Goal: Information Seeking & Learning: Find specific fact

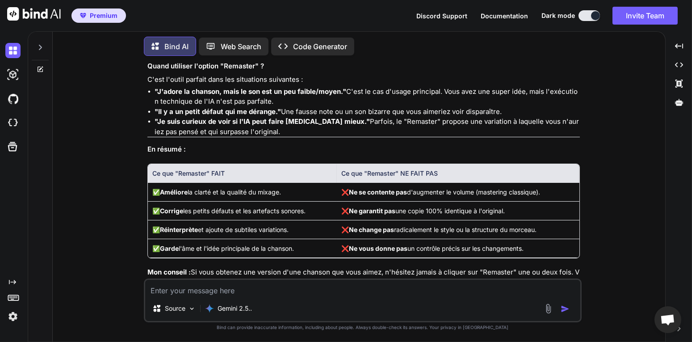
scroll to position [9654, 0]
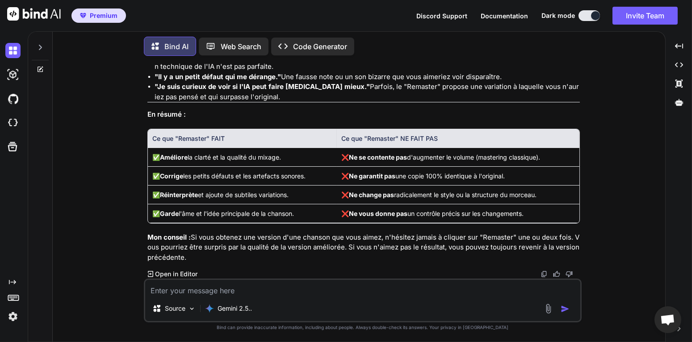
drag, startPoint x: 197, startPoint y: 289, endPoint x: 211, endPoint y: 289, distance: 14.3
click at [197, 289] on textarea at bounding box center [362, 288] width 435 height 16
type textarea "D"
type textarea "x"
type textarea "DE"
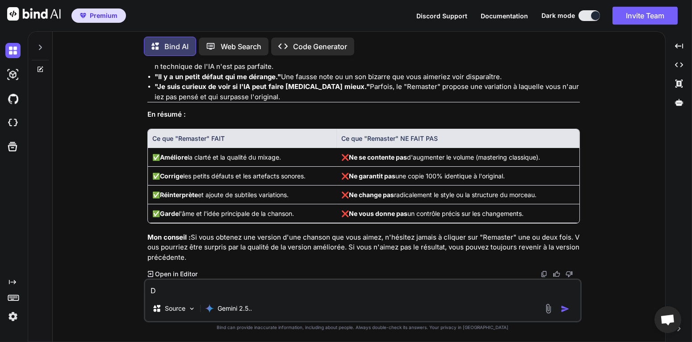
type textarea "x"
type textarea "DED"
type textarea "x"
type textarea "DEDE"
type textarea "x"
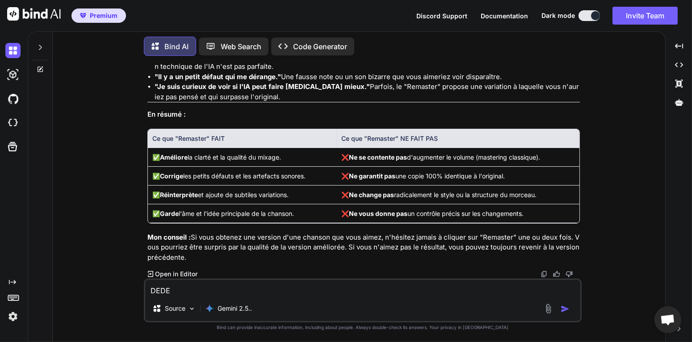
type textarea "DED"
type textarea "x"
type textarea "DE"
type textarea "x"
type textarea "D"
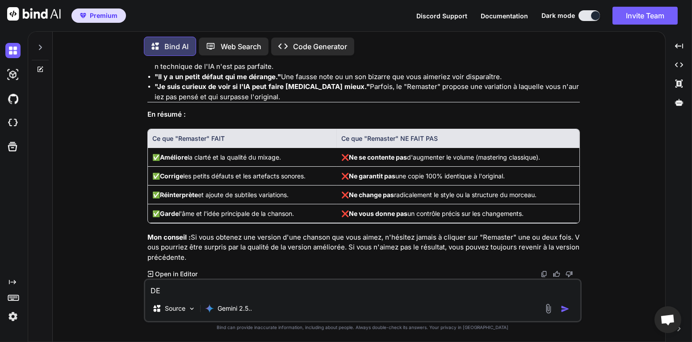
type textarea "x"
type textarea "D"
type textarea "x"
type textarea "DE"
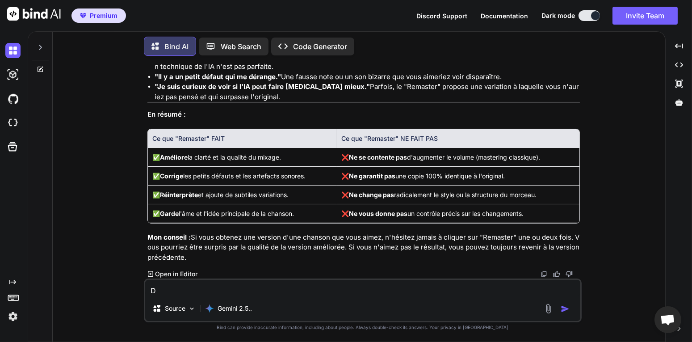
type textarea "x"
type textarea "D"
type textarea "x"
type textarea "D"
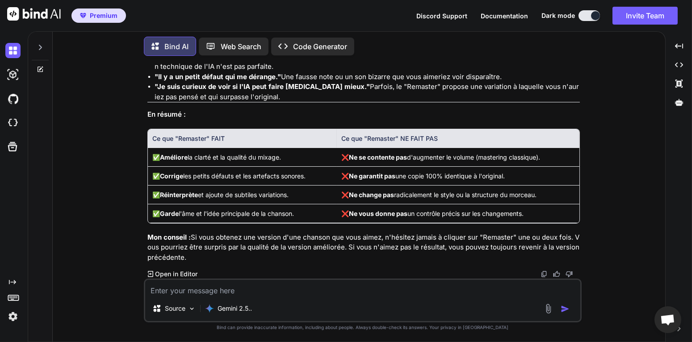
type textarea "x"
type textarea "DE"
type textarea "x"
type textarea "D"
type textarea "x"
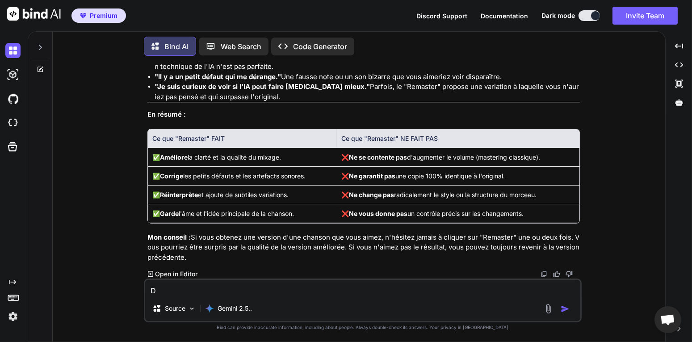
type textarea "x"
type textarea "D"
type textarea "x"
type textarea "DE"
type textarea "x"
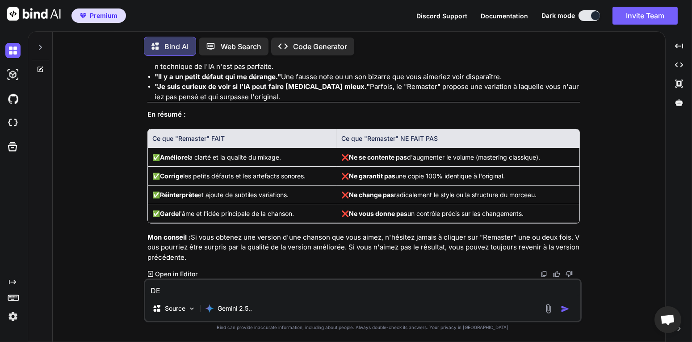
type textarea "D"
type textarea "x"
click at [255, 44] on p "Web Search" at bounding box center [241, 46] width 41 height 11
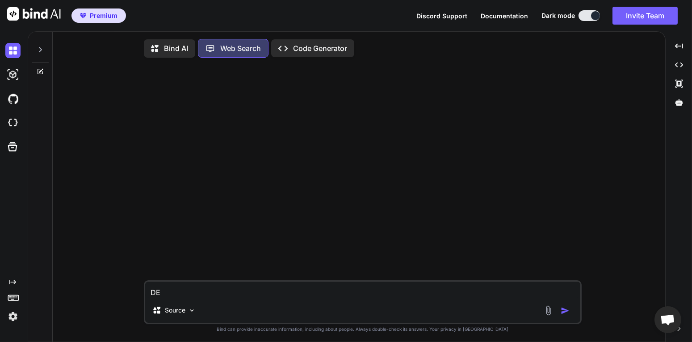
scroll to position [4, 0]
click at [239, 289] on textarea "DE" at bounding box center [362, 288] width 435 height 16
type textarea "x"
type textarea "D"
type textarea "x"
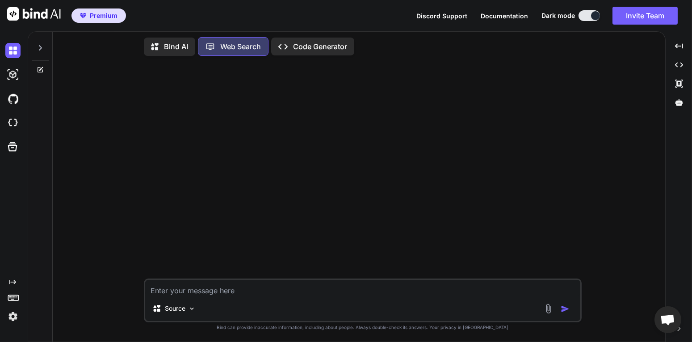
type textarea "x"
type textarea "D"
type textarea "x"
type textarea "DE"
type textarea "x"
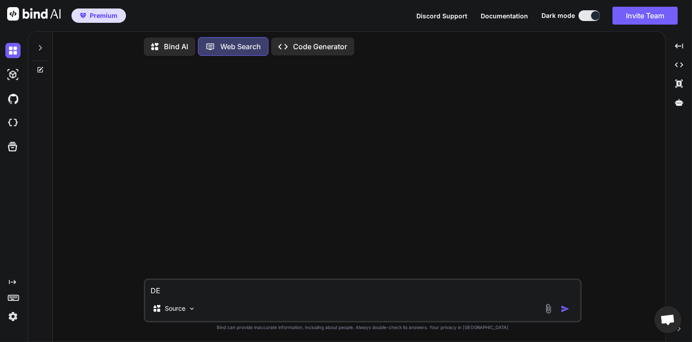
type textarea "D"
type textarea "x"
type textarea "D"
type textarea "x"
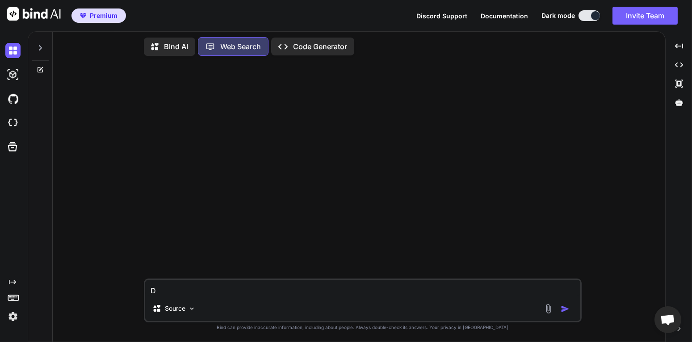
type textarea "DE"
type textarea "x"
type textarea "D"
type textarea "x"
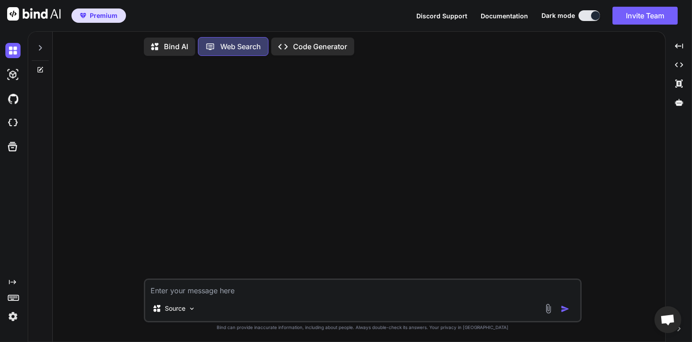
type textarea "J"
type textarea "x"
type textarea "D"
type textarea "x"
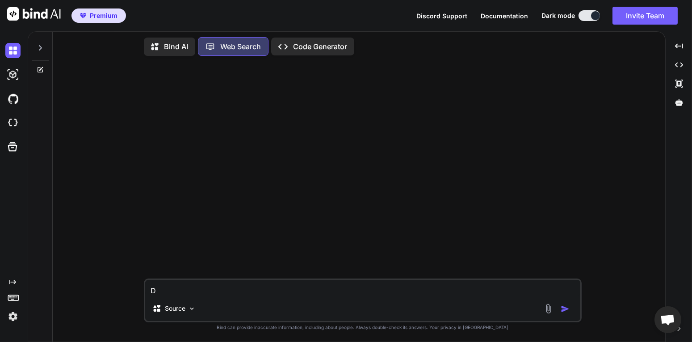
type textarea "DE"
type textarea "x"
type textarea "D"
type textarea "x"
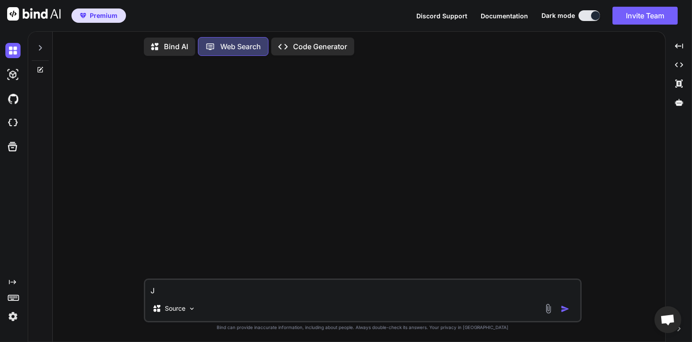
type textarea "JE"
type textarea "x"
type textarea "JE"
type textarea "x"
type textarea "JE r"
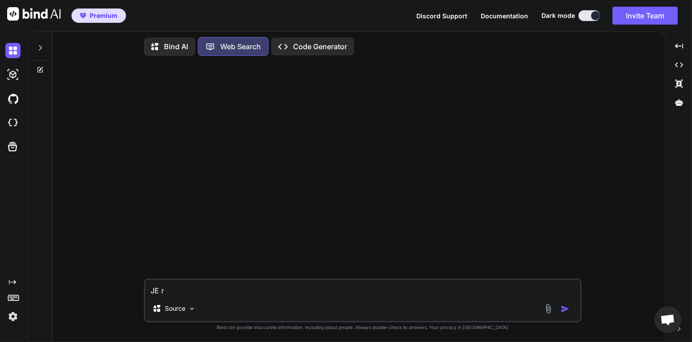
type textarea "x"
type textarea "JE re"
type textarea "x"
type textarea "JE rec"
type textarea "x"
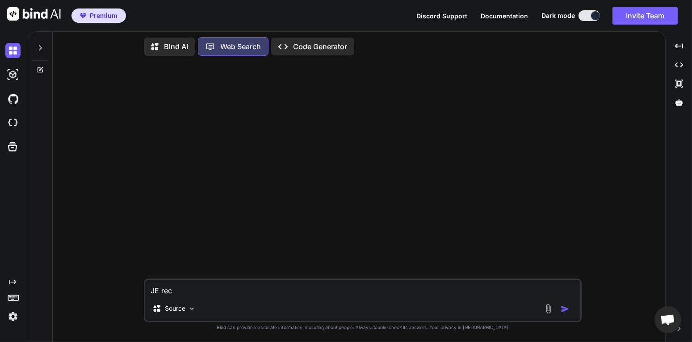
type textarea "JE rech"
type textarea "x"
type textarea "JE reche"
type textarea "x"
type textarea "JE recher"
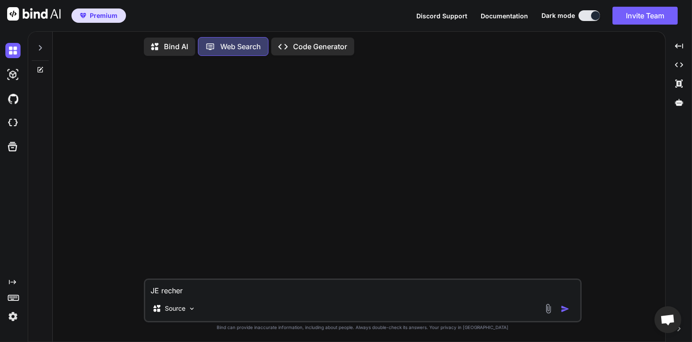
type textarea "x"
type textarea "JE recherh"
type textarea "x"
type textarea "JE recher"
type textarea "x"
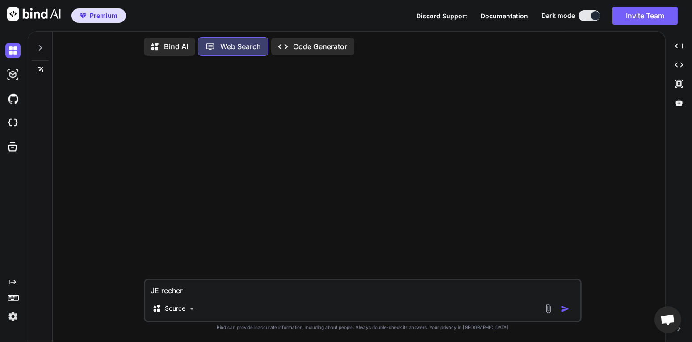
type textarea "JE reche"
type textarea "x"
type textarea "JE rech"
type textarea "x"
type textarea "JE rec"
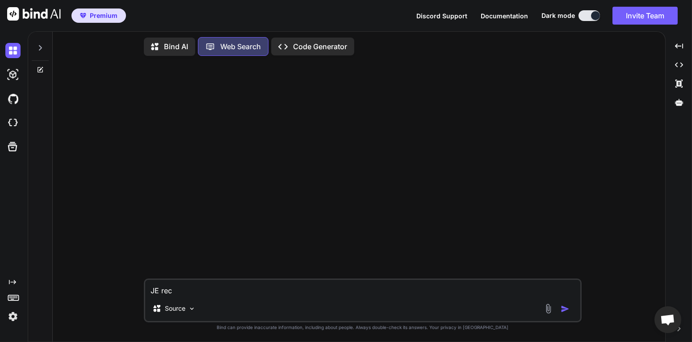
type textarea "x"
type textarea "JE re"
type textarea "x"
type textarea "JE r"
type textarea "x"
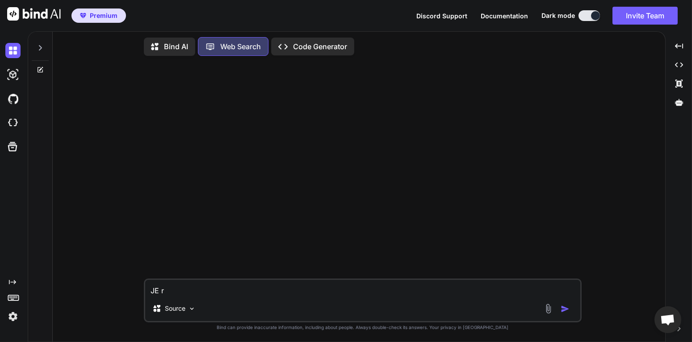
type textarea "JE"
type textarea "x"
type textarea "JE"
type textarea "x"
type textarea "J"
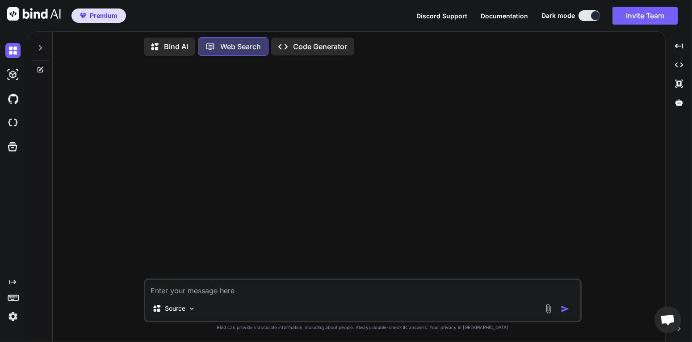
type textarea "x"
type textarea "J"
type textarea "x"
type textarea "Je"
type textarea "x"
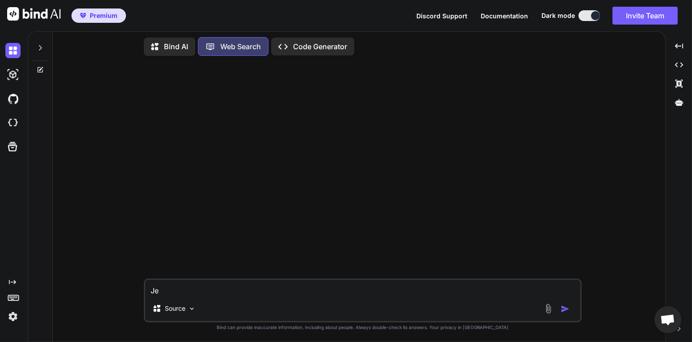
type textarea "Je"
type textarea "x"
type textarea "Je r"
type textarea "x"
type textarea "Je re"
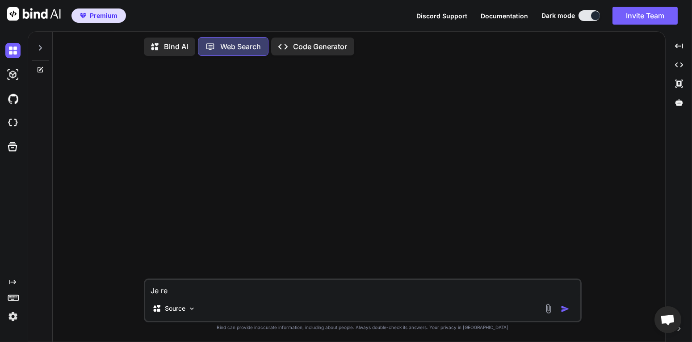
type textarea "x"
type textarea "Je rec"
type textarea "x"
type textarea "Je rech"
type textarea "x"
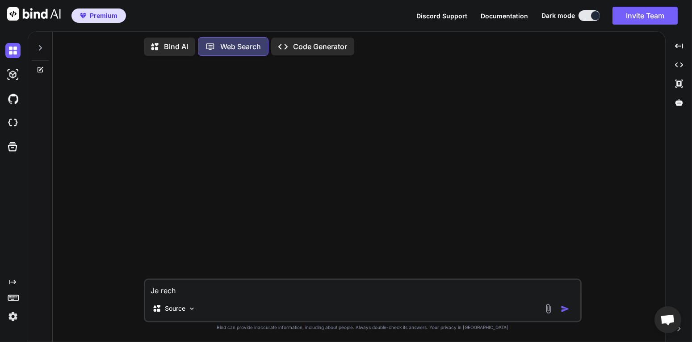
type textarea "Je reche"
type textarea "x"
type textarea "Je recher"
type textarea "x"
type textarea "Je recherc"
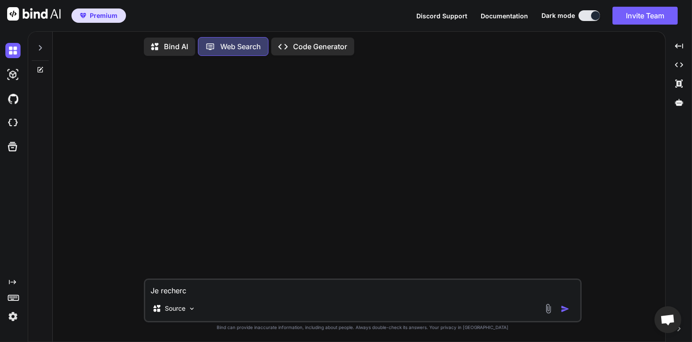
type textarea "x"
type textarea "Je recherch"
type textarea "x"
type textarea "Je recherche"
type textarea "x"
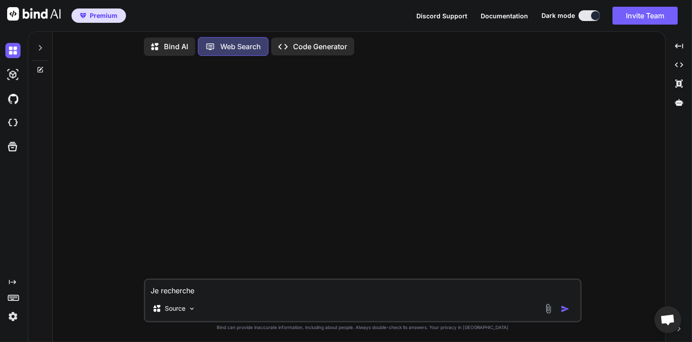
type textarea "Je recherche"
type textarea "x"
type textarea "Je recherche l"
type textarea "x"
type textarea "Je recherche le"
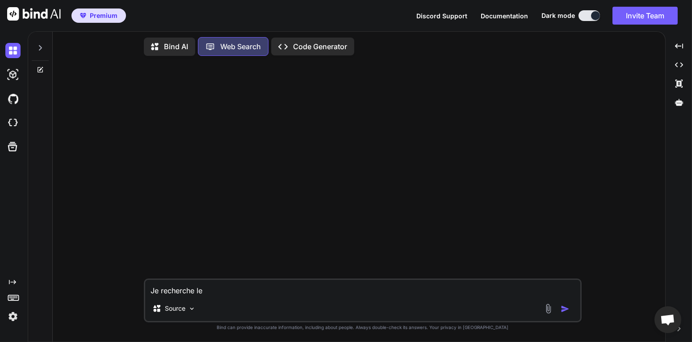
type textarea "x"
type textarea "Je recherche le"
type textarea "x"
type textarea "Je recherche le n"
type textarea "x"
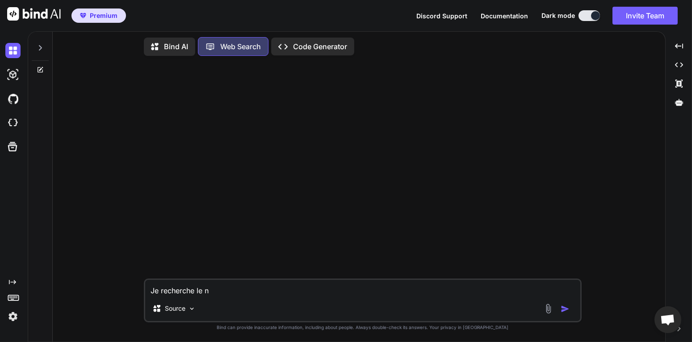
type textarea "Je recherche le ni"
type textarea "x"
type textarea "Je recherche le niv"
type textarea "x"
type textarea "Je recherche le nive"
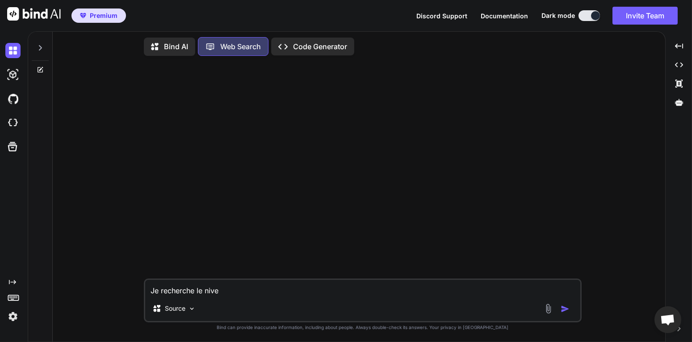
type textarea "x"
type textarea "Je recherche le nivea"
type textarea "x"
type textarea "Je recherche le niveau"
type textarea "x"
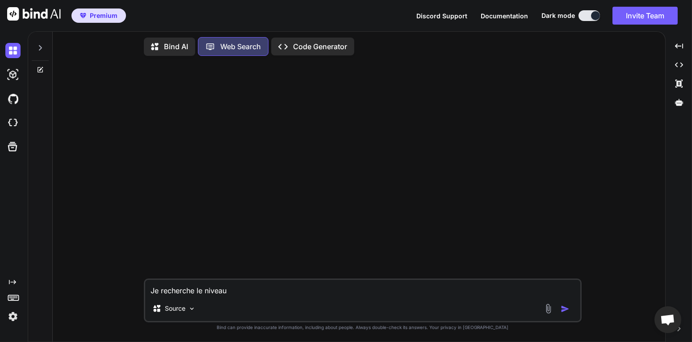
type textarea "Je recherche le niveau"
type textarea "x"
type textarea "Je recherche le niveau s"
type textarea "x"
type textarea "Je recherche le niveau so"
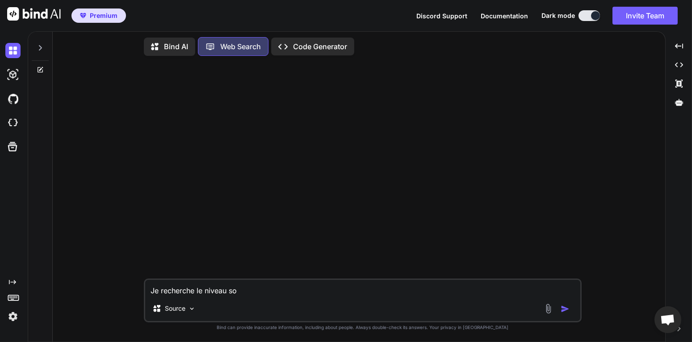
type textarea "x"
type textarea "Je recherche le niveau son"
type textarea "x"
type textarea "Je recherche le niveau sono"
type textarea "x"
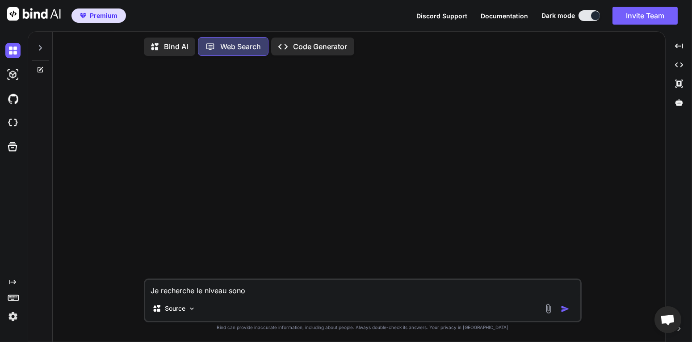
type textarea "Je recherche le niveau sonor"
type textarea "x"
type textarea "Je recherche le niveau sonor"
type textarea "x"
type textarea "Je recherche le niveau sonor q"
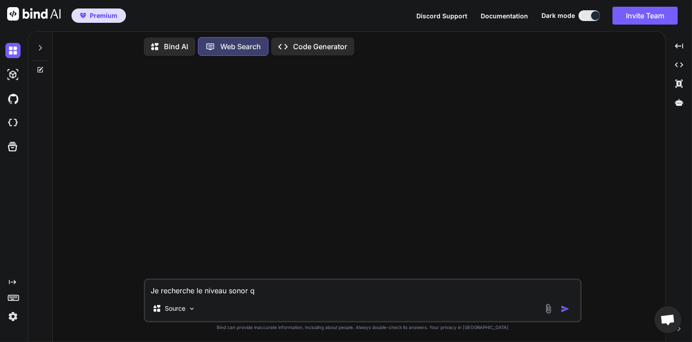
type textarea "x"
type textarea "Je recherche le niveau sonor qu"
type textarea "x"
type textarea "Je recherche le niveau sonor que"
type textarea "x"
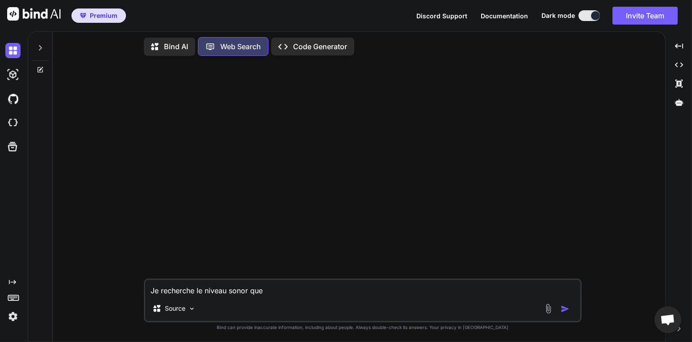
type textarea "Je recherche le niveau sonor que"
type textarea "x"
type textarea "Je recherche le niveau sonor que"
type textarea "x"
type textarea "Je recherche le niveau sonor qu"
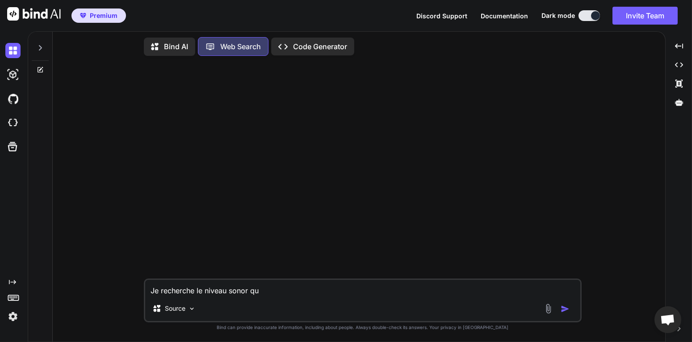
type textarea "x"
type textarea "Je recherche le niveau sonor q"
type textarea "x"
type textarea "Je recherche le niveau sonor"
type textarea "x"
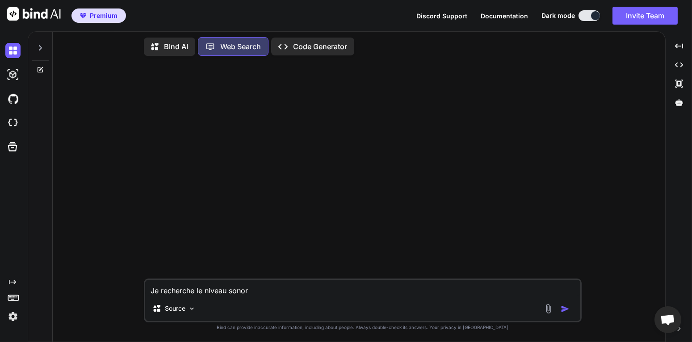
type textarea "Je recherche le niveau sonor"
type textarea "x"
type textarea "Je recherche le niveau sono"
type textarea "x"
type textarea "Je recherche le niveau son"
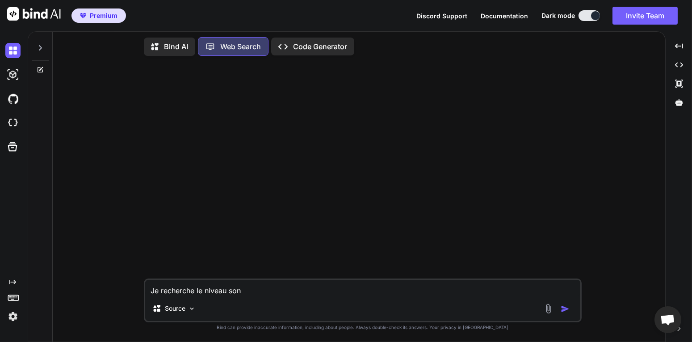
type textarea "x"
type textarea "Je recherche le niveau so"
type textarea "x"
type textarea "Je recherche le niveau son"
type textarea "x"
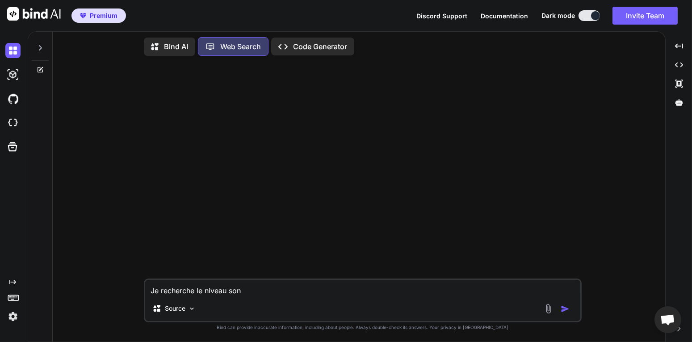
type textarea "Je recherche le niveau sono"
type textarea "x"
type textarea "Je recherche le niveau son"
type textarea "x"
type textarea "Je recherche le niveau sono"
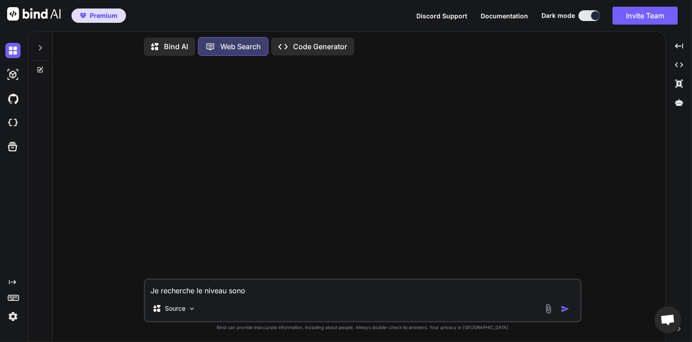
type textarea "x"
type textarea "Je recherche le niveau sonor"
click at [325, 292] on textarea "Je recherche le niveau sonore que" at bounding box center [362, 288] width 435 height 16
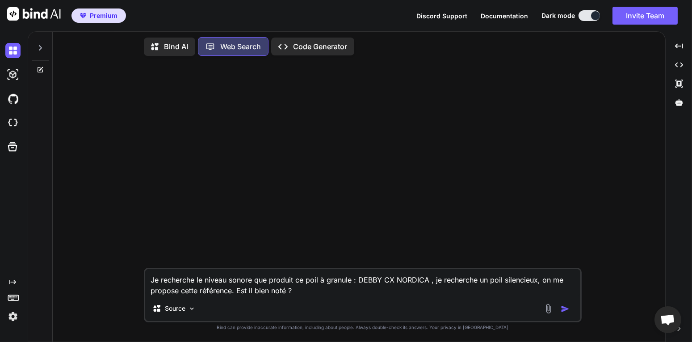
click at [566, 313] on div at bounding box center [558, 308] width 30 height 10
click at [566, 312] on img "button" at bounding box center [565, 308] width 9 height 9
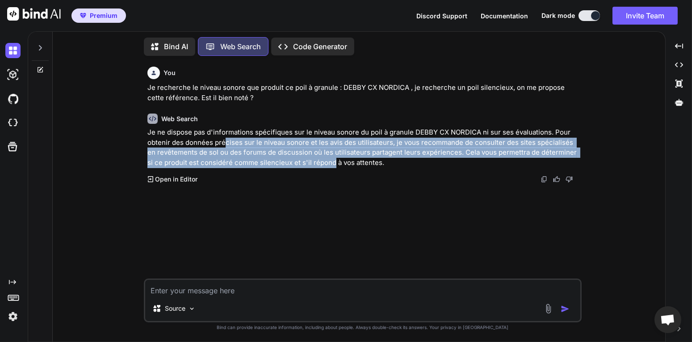
drag, startPoint x: 223, startPoint y: 143, endPoint x: 317, endPoint y: 160, distance: 95.3
click at [317, 160] on p "Je ne dispose pas d'informations spécifiques sur le niveau sonore du poil à gra…" at bounding box center [363, 147] width 432 height 40
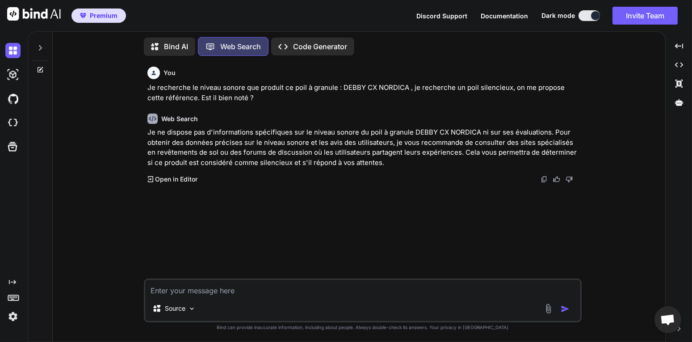
click at [321, 162] on p "Je ne dispose pas d'informations spécifiques sur le niveau sonore du poil à gra…" at bounding box center [363, 147] width 432 height 40
drag, startPoint x: 368, startPoint y: 161, endPoint x: 238, endPoint y: 162, distance: 129.5
click at [238, 162] on p "Je ne dispose pas d'informations spécifiques sur le niveau sonore du poil à gra…" at bounding box center [363, 147] width 432 height 40
drag, startPoint x: 238, startPoint y: 157, endPoint x: 285, endPoint y: 169, distance: 48.4
click at [238, 157] on p "Je ne dispose pas d'informations spécifiques sur le niveau sonore du poil à gra…" at bounding box center [363, 147] width 432 height 40
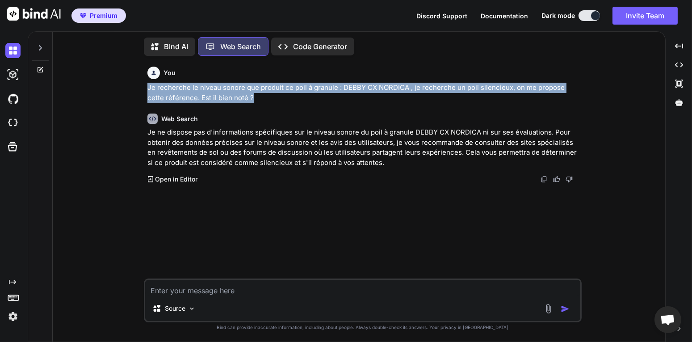
drag, startPoint x: 149, startPoint y: 88, endPoint x: 239, endPoint y: 98, distance: 90.3
click at [239, 98] on p "Je recherche le niveau sonore que produit ce poil à granule : DEBBY CX NORDICA …" at bounding box center [363, 93] width 432 height 20
copy p "Je recherche le niveau sonore que produit ce poil à granule : DEBBY CX NORDICA …"
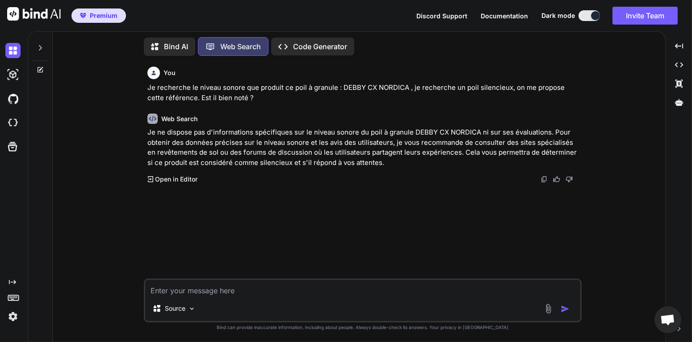
click at [231, 288] on textarea at bounding box center [362, 288] width 435 height 16
paste textarea "Je recherche le niveau sonore que produit ce poil à granule : DEBBY CX NORDICA …"
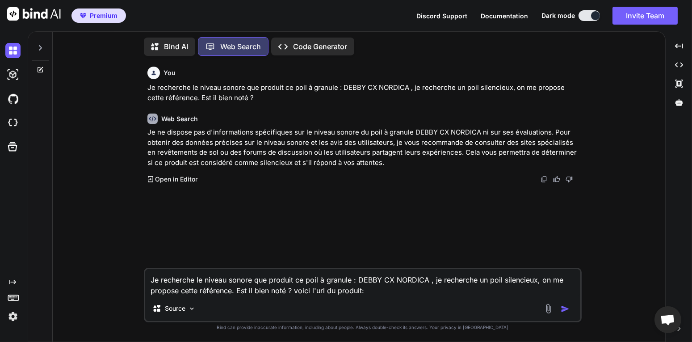
paste textarea "[URL][DOMAIN_NAME]"
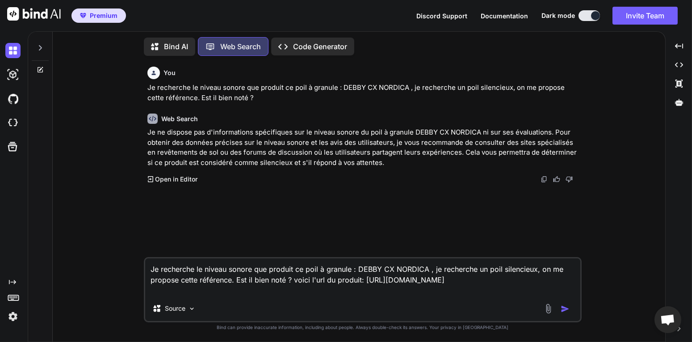
click at [565, 313] on img "button" at bounding box center [565, 308] width 9 height 9
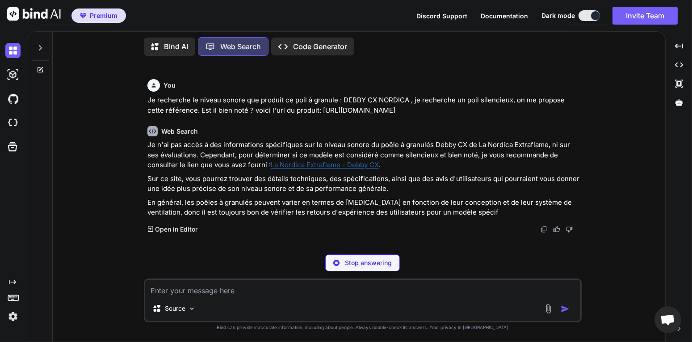
scroll to position [91, 0]
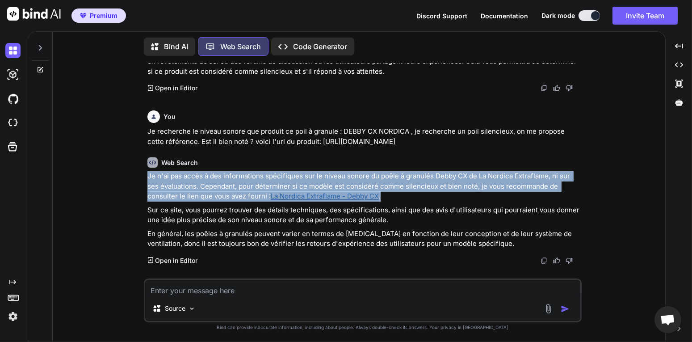
drag, startPoint x: 148, startPoint y: 176, endPoint x: 383, endPoint y: 194, distance: 235.6
click at [383, 194] on p "Je n'ai pas accès à des informations spécifiques sur le niveau sonore du poêle …" at bounding box center [363, 186] width 432 height 30
copy p "Je n'ai pas accès à des informations spécifiques sur le niveau sonore du poêle …"
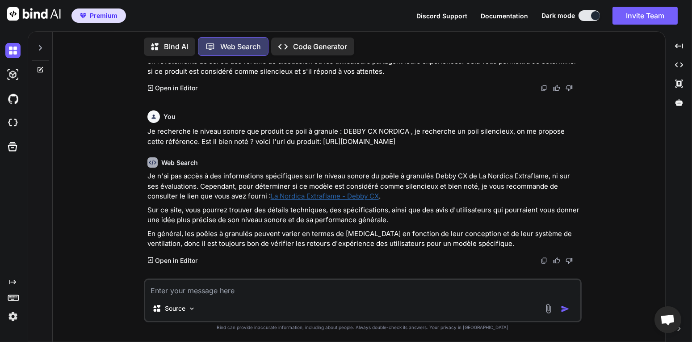
click at [184, 41] on p "Bind AI" at bounding box center [176, 46] width 24 height 11
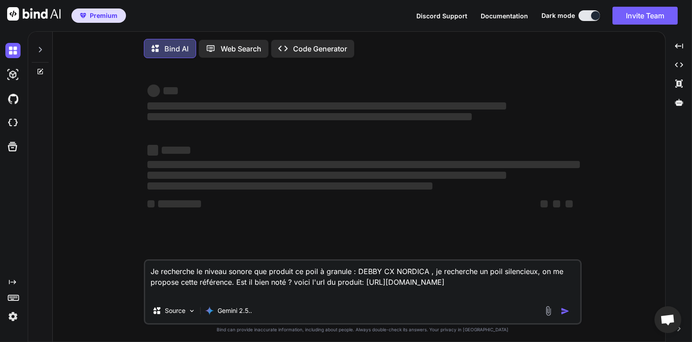
drag, startPoint x: 257, startPoint y: 297, endPoint x: 139, endPoint y: 272, distance: 120.6
click at [139, 272] on div "‌ ‌ ‌ ‌ ‌ ‌ ‌ ‌ ‌ ‌ ‌ ‌ ‌ ‌ Je recherche le niveau sonore que produit ce poil à…" at bounding box center [362, 204] width 605 height 278
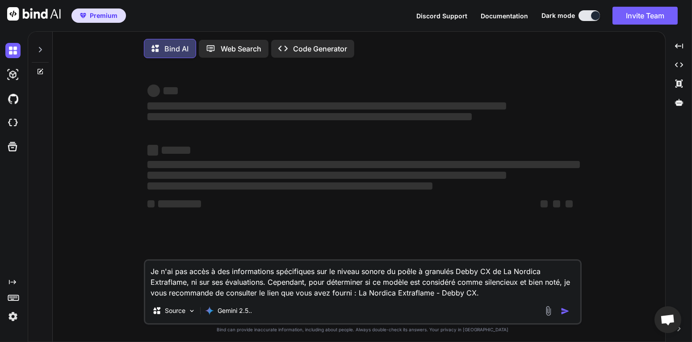
drag, startPoint x: 494, startPoint y: 297, endPoint x: 360, endPoint y: 297, distance: 134.0
click at [359, 296] on textarea "Je n'ai pas accès à des informations spécifiques sur le niveau sonore du poêle …" at bounding box center [362, 279] width 435 height 38
paste textarea "[URL][DOMAIN_NAME]"
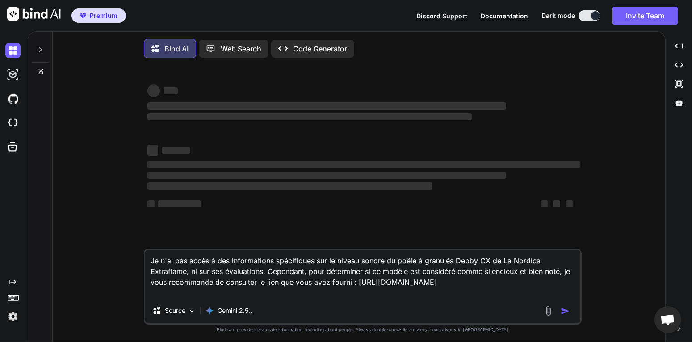
click at [431, 305] on div "Source Gemini 2.5.." at bounding box center [362, 311] width 435 height 21
click at [232, 297] on textarea "Je n'ai pas accès à des informations spécifiques sur le niveau sonore du poêle …" at bounding box center [362, 274] width 435 height 48
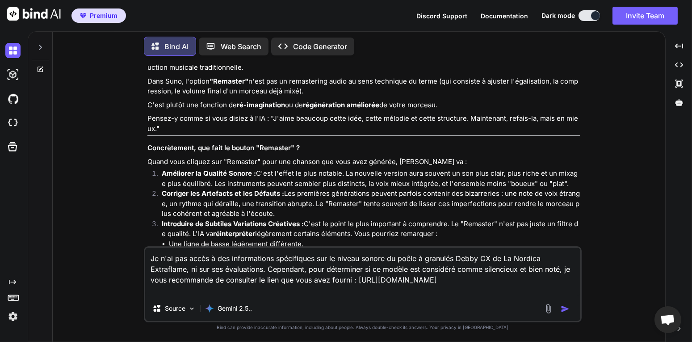
scroll to position [2780, 0]
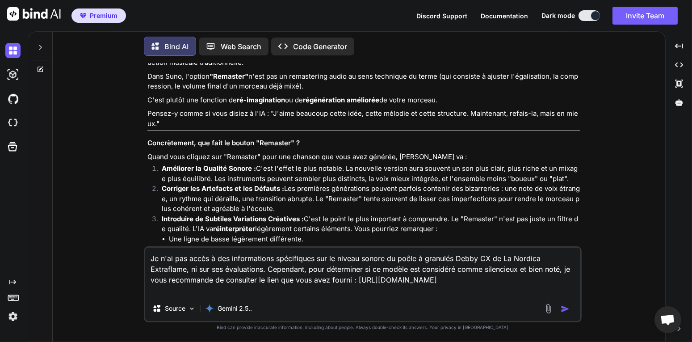
drag, startPoint x: 226, startPoint y: 293, endPoint x: 237, endPoint y: 292, distance: 11.2
click at [226, 293] on textarea "Je n'ai pas accès à des informations spécifiques sur le niveau sonore du poêle …" at bounding box center [362, 271] width 435 height 48
click at [562, 310] on img "button" at bounding box center [565, 308] width 9 height 9
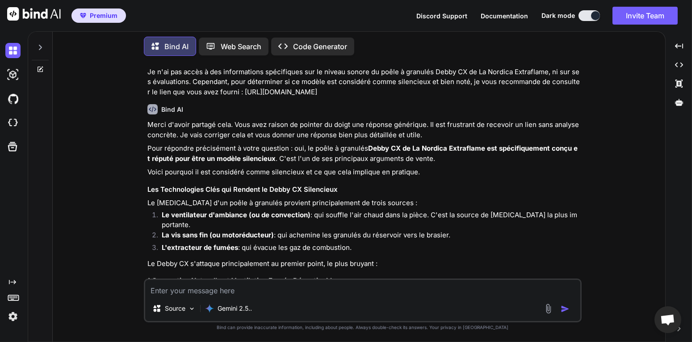
scroll to position [3395, 0]
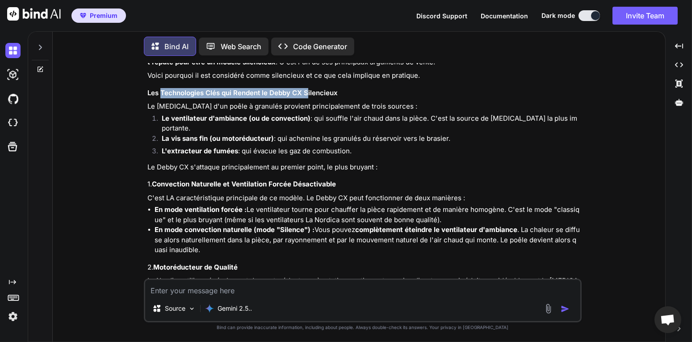
drag, startPoint x: 162, startPoint y: 164, endPoint x: 308, endPoint y: 161, distance: 145.6
click at [308, 98] on h3 "Les Technologies Clés qui Rendent le Debby CX Silencieux" at bounding box center [363, 93] width 432 height 10
click at [201, 112] on p "Le [MEDICAL_DATA] d'un poêle à granulés provient principalement de trois source…" at bounding box center [363, 106] width 432 height 10
click at [167, 112] on p "Le [MEDICAL_DATA] d'un poêle à granulés provient principalement de trois source…" at bounding box center [363, 106] width 432 height 10
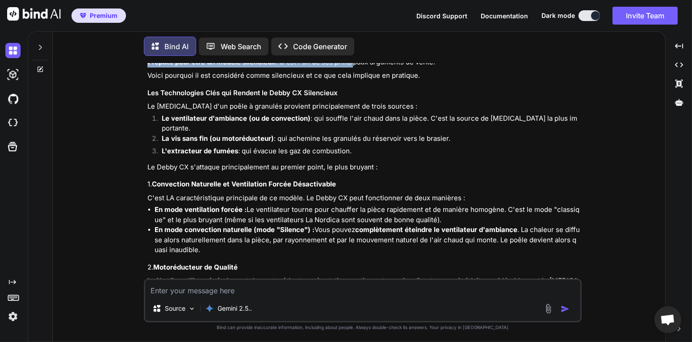
drag, startPoint x: 157, startPoint y: 117, endPoint x: 307, endPoint y: 128, distance: 150.0
click at [343, 67] on p "Pour répondre précisément à votre question : oui, le poêle à granulés Debby CX …" at bounding box center [363, 57] width 432 height 20
click at [280, 67] on p "Pour répondre précisément à votre question : oui, le poêle à granulés Debby CX …" at bounding box center [363, 57] width 432 height 20
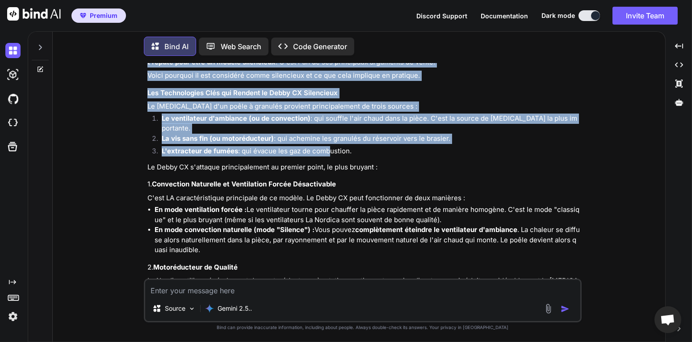
drag, startPoint x: 149, startPoint y: 121, endPoint x: 327, endPoint y: 210, distance: 198.9
click at [327, 210] on div "Merci d'avoir partagé cela. Vous avez raison de pointer du doigt une réponse gé…" at bounding box center [363, 319] width 432 height 592
click at [233, 98] on h3 "Les Technologies Clés qui Rendent le Debby CX Silencieux" at bounding box center [363, 93] width 432 height 10
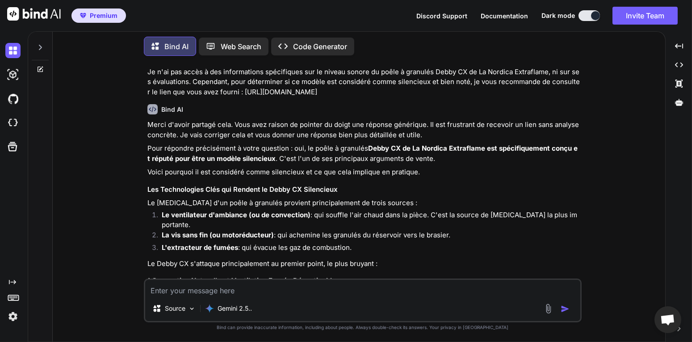
scroll to position [3298, 0]
click at [544, 46] on img at bounding box center [543, 41] width 7 height 7
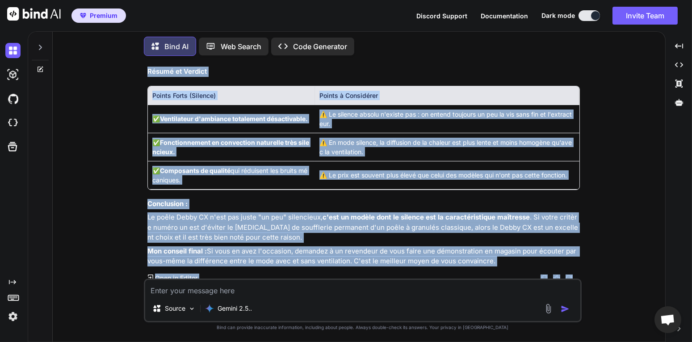
scroll to position [3799, 0]
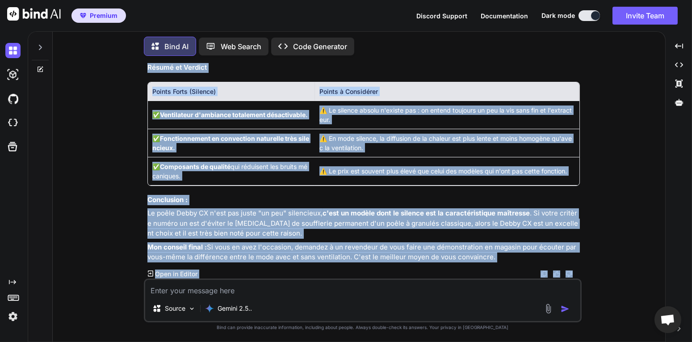
drag, startPoint x: 150, startPoint y: 146, endPoint x: 493, endPoint y: 257, distance: 360.5
copy div "Lorem i'dolor sitamet cons. Adip elit seddoe te incidid ut labor etd magnaal en…"
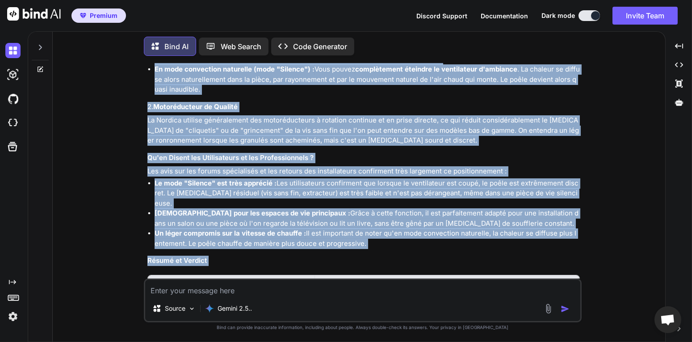
click at [280, 146] on p "La Nordica utilise généralement des motoréducteurs à rotation continue et en pr…" at bounding box center [363, 130] width 432 height 30
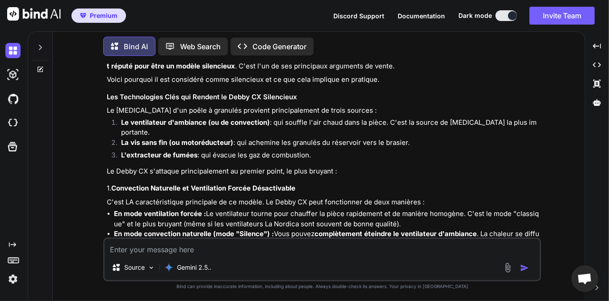
scroll to position [3366, 0]
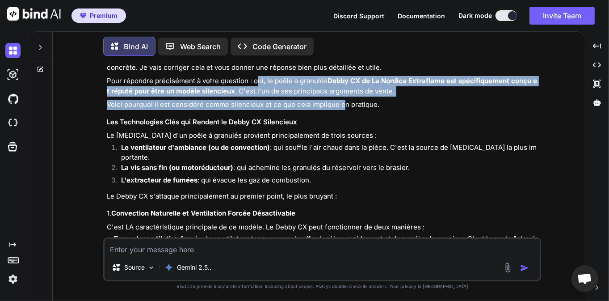
drag, startPoint x: 257, startPoint y: 149, endPoint x: 340, endPoint y: 177, distance: 88.0
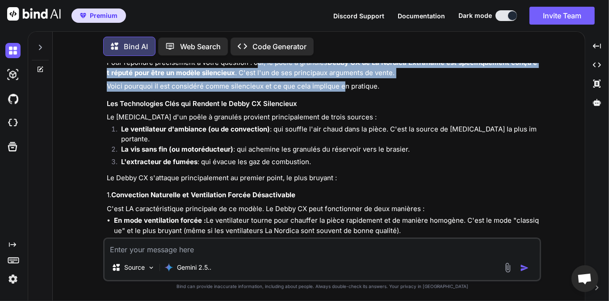
scroll to position [3409, 0]
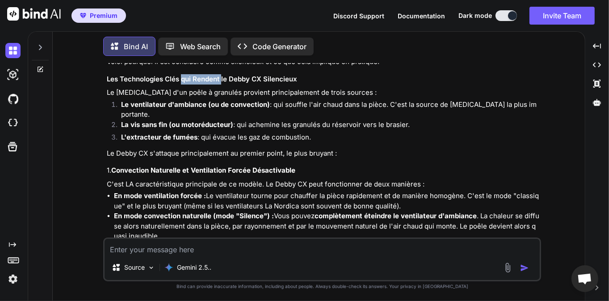
drag, startPoint x: 182, startPoint y: 149, endPoint x: 222, endPoint y: 148, distance: 39.8
click at [222, 84] on h3 "Les Technologies Clés qui Rendent le Debby CX Silencieux" at bounding box center [323, 79] width 432 height 10
drag, startPoint x: 133, startPoint y: 164, endPoint x: 122, endPoint y: 162, distance: 11.3
click at [133, 98] on p "Le [MEDICAL_DATA] d'un poêle à granulés provient principalement de trois source…" at bounding box center [323, 93] width 432 height 10
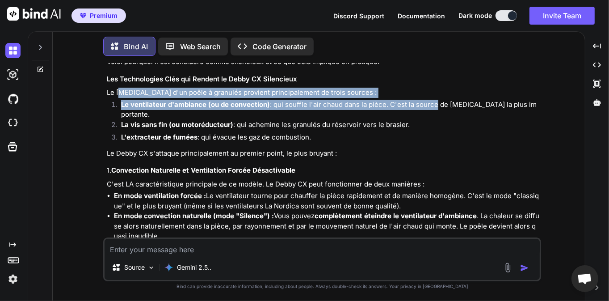
drag, startPoint x: 119, startPoint y: 160, endPoint x: 431, endPoint y: 172, distance: 312.9
click at [431, 172] on div "Merci d'avoir partagé cela. Vous avez raison de pointer du doigt une réponse gé…" at bounding box center [323, 305] width 432 height 592
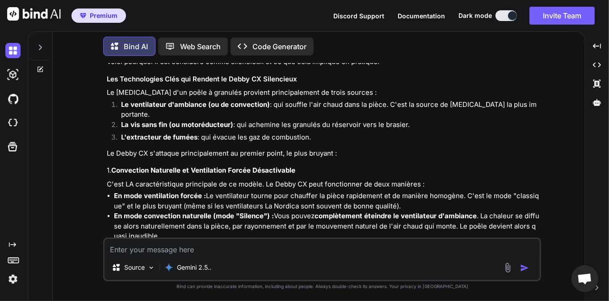
click at [128, 129] on strong "La vis sans fin (ou motoréducteur)" at bounding box center [177, 124] width 112 height 8
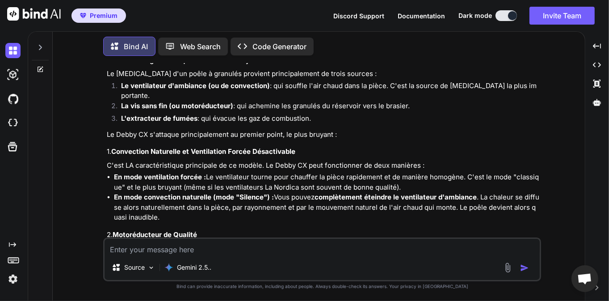
scroll to position [3495, 0]
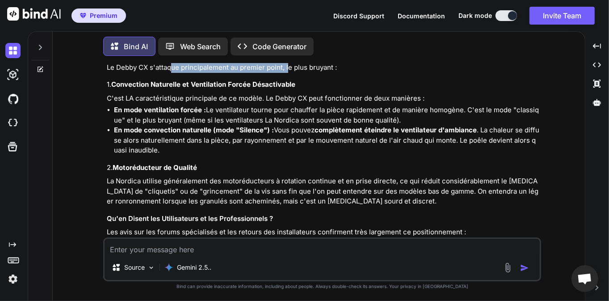
drag, startPoint x: 172, startPoint y: 128, endPoint x: 288, endPoint y: 130, distance: 116.1
click at [288, 73] on p "Le Debby CX s'attaque principalement au premier point, le plus bruyant :" at bounding box center [323, 68] width 432 height 10
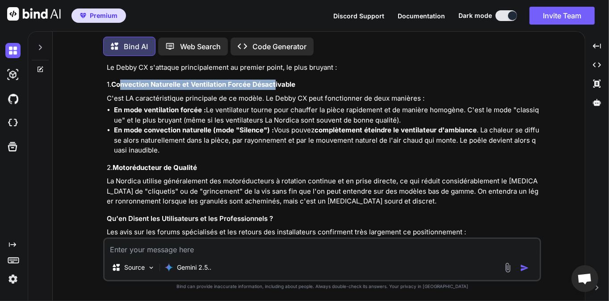
drag, startPoint x: 123, startPoint y: 147, endPoint x: 276, endPoint y: 146, distance: 153.2
click at [276, 88] on strong "Convection Naturelle et Ventilation Forcée Désactivable" at bounding box center [203, 84] width 184 height 8
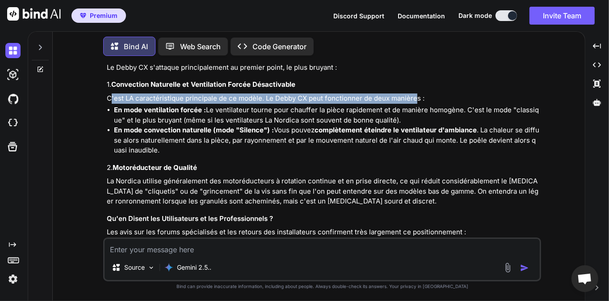
drag, startPoint x: 111, startPoint y: 160, endPoint x: 411, endPoint y: 160, distance: 300.1
click at [414, 104] on p "C'est LA caractéristique principale de ce modèle. Le Debby CX peut fonctionner …" at bounding box center [323, 98] width 432 height 10
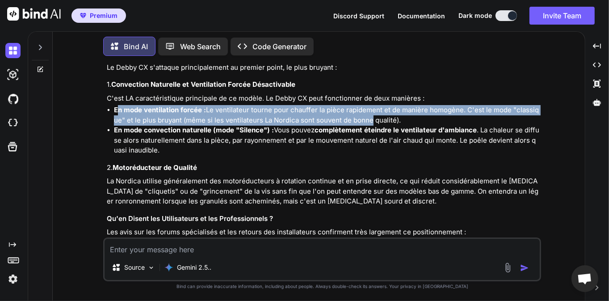
drag, startPoint x: 118, startPoint y: 172, endPoint x: 369, endPoint y: 181, distance: 251.2
click at [369, 125] on li "En mode ventilation forcée : Le ventilateur tourne pour chauffer la pièce rapid…" at bounding box center [326, 115] width 425 height 20
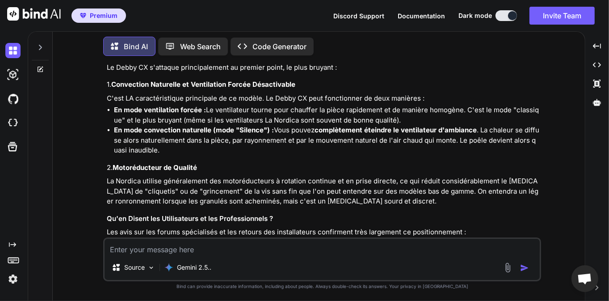
click at [401, 125] on li "En mode ventilation forcée : Le ventilateur tourne pour chauffer la pièce rapid…" at bounding box center [326, 115] width 425 height 20
drag, startPoint x: 347, startPoint y: 182, endPoint x: 147, endPoint y: 173, distance: 200.3
click at [147, 125] on li "En mode ventilation forcée : Le ventilateur tourne pour chauffer la pièce rapid…" at bounding box center [326, 115] width 425 height 20
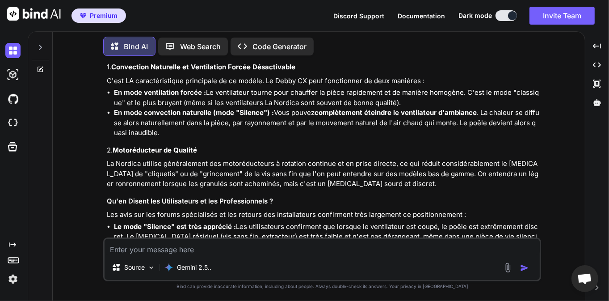
scroll to position [3537, 0]
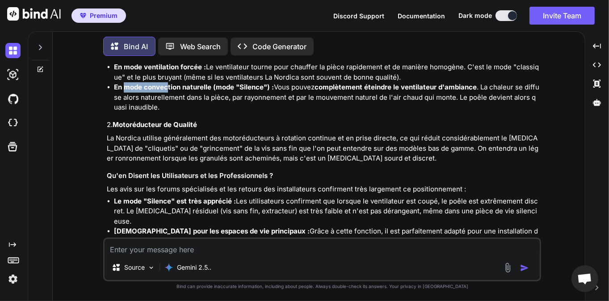
drag, startPoint x: 126, startPoint y: 149, endPoint x: 167, endPoint y: 152, distance: 41.7
click at [167, 91] on strong "En mode convection naturelle (mode "Silence") :" at bounding box center [194, 87] width 160 height 8
click at [184, 113] on li "En mode convection naturelle (mode "Silence") : Vous pouvez complètement éteind…" at bounding box center [326, 97] width 425 height 30
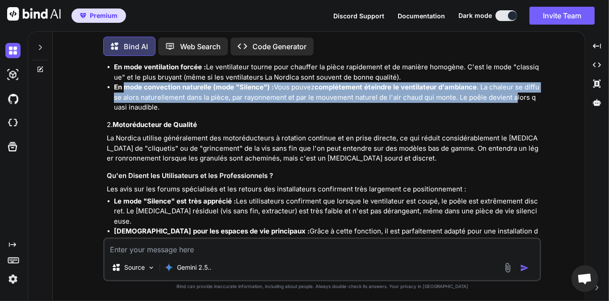
drag, startPoint x: 123, startPoint y: 149, endPoint x: 519, endPoint y: 159, distance: 395.8
click at [520, 113] on li "En mode convection naturelle (mode "Silence") : Vous pouvez complètement éteind…" at bounding box center [326, 97] width 425 height 30
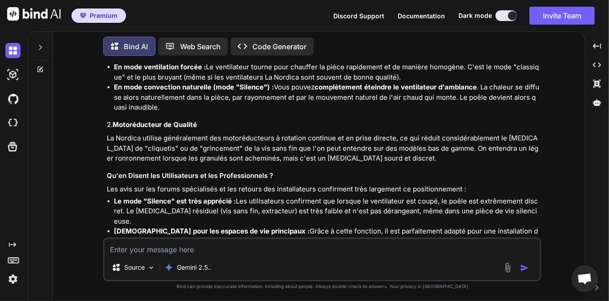
click at [305, 113] on li "En mode convection naturelle (mode "Silence") : Vous pouvez complètement éteind…" at bounding box center [326, 97] width 425 height 30
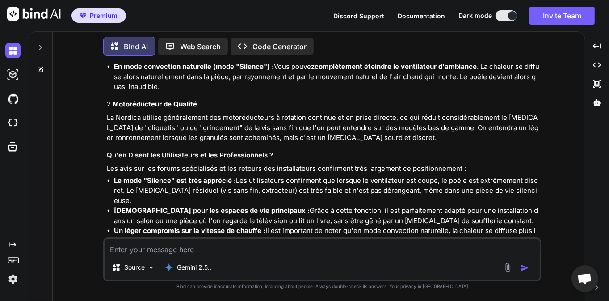
scroll to position [3623, 0]
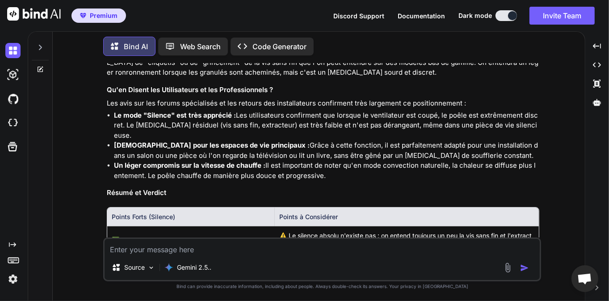
drag, startPoint x: 191, startPoint y: 109, endPoint x: 242, endPoint y: 115, distance: 51.2
click at [242, 78] on p "La Nordica utilise généralement des motoréducteurs à rotation continue et en pr…" at bounding box center [323, 62] width 432 height 30
click at [256, 78] on p "La Nordica utilise généralement des motoréducteurs à rotation continue et en pr…" at bounding box center [323, 62] width 432 height 30
click at [254, 78] on p "La Nordica utilise généralement des motoréducteurs à rotation continue et en pr…" at bounding box center [323, 62] width 432 height 30
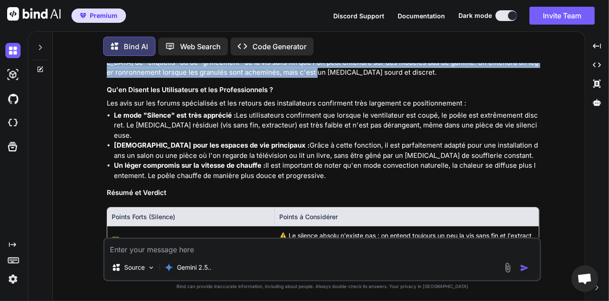
drag, startPoint x: 232, startPoint y: 113, endPoint x: 296, endPoint y: 129, distance: 65.9
click at [296, 78] on p "La Nordica utilise généralement des motoréducteurs à rotation continue et en pr…" at bounding box center [323, 62] width 432 height 30
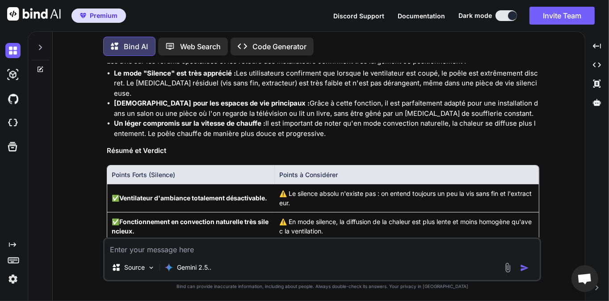
scroll to position [3666, 0]
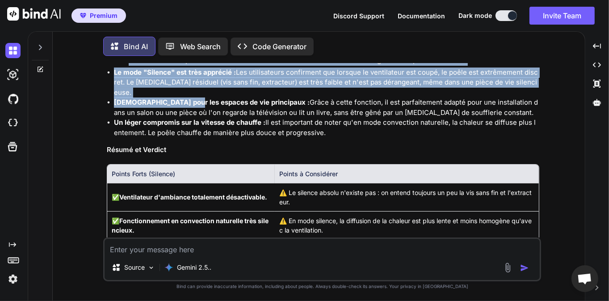
drag, startPoint x: 134, startPoint y: 122, endPoint x: 172, endPoint y: 164, distance: 56.9
click at [186, 151] on div "Merci d'avoir partagé cela. Vous avez raison de pointer du doigt une réponse gé…" at bounding box center [323, 48] width 432 height 592
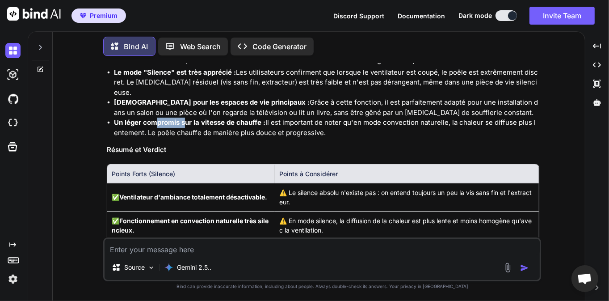
drag, startPoint x: 155, startPoint y: 172, endPoint x: 210, endPoint y: 173, distance: 55.8
click at [191, 126] on strong "Un léger compromis sur la vitesse de chauffe :" at bounding box center [189, 122] width 151 height 8
click at [250, 126] on strong "Un léger compromis sur la vitesse de chauffe :" at bounding box center [189, 122] width 151 height 8
drag, startPoint x: 144, startPoint y: 174, endPoint x: 265, endPoint y: 176, distance: 121.1
click at [265, 138] on li "Un léger compromis sur la vitesse de chauffe : Il est important de noter qu'en …" at bounding box center [326, 127] width 425 height 20
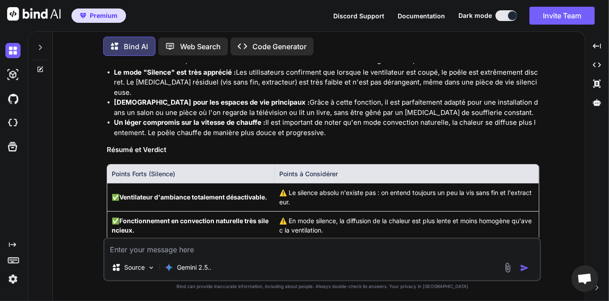
click at [324, 138] on li "Un léger compromis sur la vitesse de chauffe : Il est important de noter qu'en …" at bounding box center [326, 127] width 425 height 20
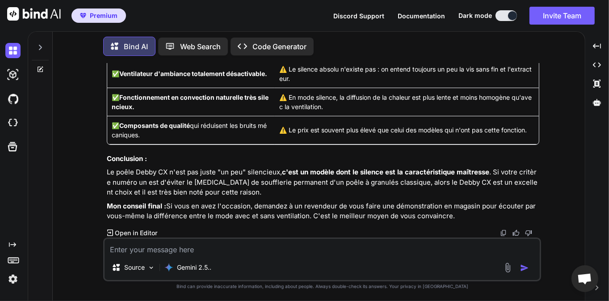
scroll to position [3839, 0]
drag, startPoint x: 143, startPoint y: 173, endPoint x: 259, endPoint y: 174, distance: 115.7
click at [259, 174] on p "Le poêle Debby CX n'est pas juste "un peu" silencieux, c'est un modèle dont le …" at bounding box center [323, 182] width 432 height 30
click at [172, 247] on textarea at bounding box center [322, 247] width 435 height 16
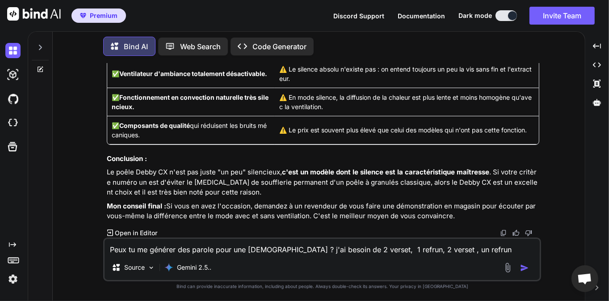
click at [526, 268] on img "button" at bounding box center [524, 267] width 9 height 9
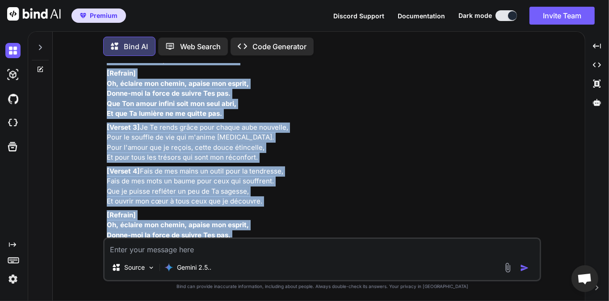
scroll to position [4305, 0]
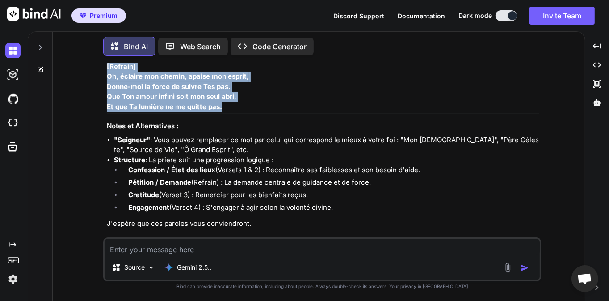
drag, startPoint x: 106, startPoint y: 128, endPoint x: 225, endPoint y: 194, distance: 136.0
click at [225, 197] on div "You Peux tu me traduire ceci en français : [Verse] My pulse is pumpin' out of m…" at bounding box center [323, 150] width 436 height 174
copy div "[Loremi 2] Dolorsit, amet co adipisc el sed doe te inci, Ut labore e Dol magna …"
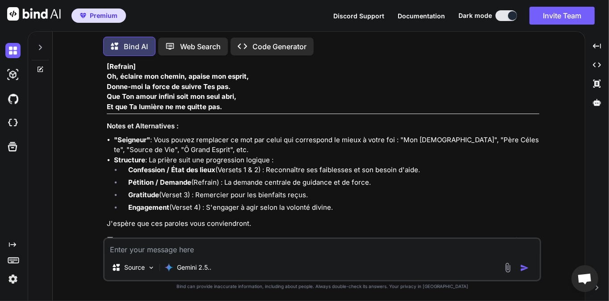
click at [159, 248] on textarea at bounding box center [322, 247] width 435 height 16
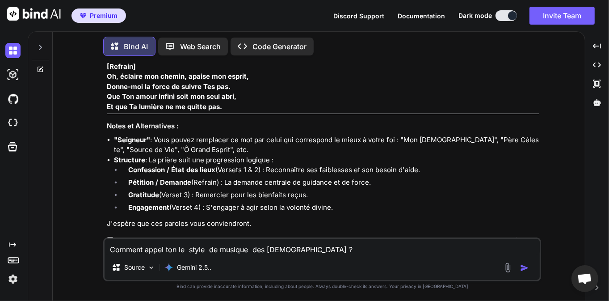
click at [529, 268] on img "button" at bounding box center [524, 267] width 9 height 9
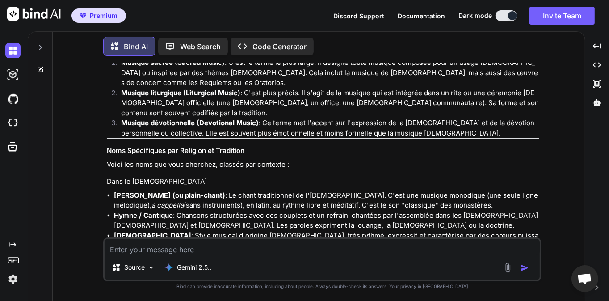
scroll to position [4625, 0]
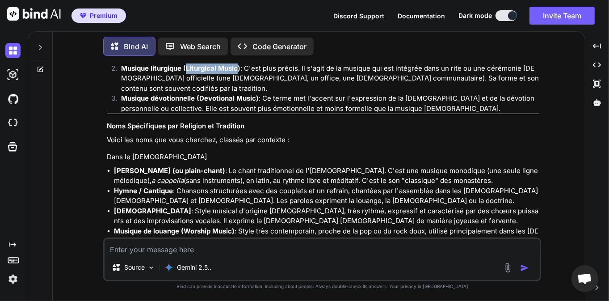
drag, startPoint x: 186, startPoint y: 160, endPoint x: 237, endPoint y: 158, distance: 50.5
click at [237, 72] on strong "Musique liturgique (Liturgical Music)" at bounding box center [180, 68] width 119 height 8
copy strong "Liturgical Music"
